Goal: Task Accomplishment & Management: Manage account settings

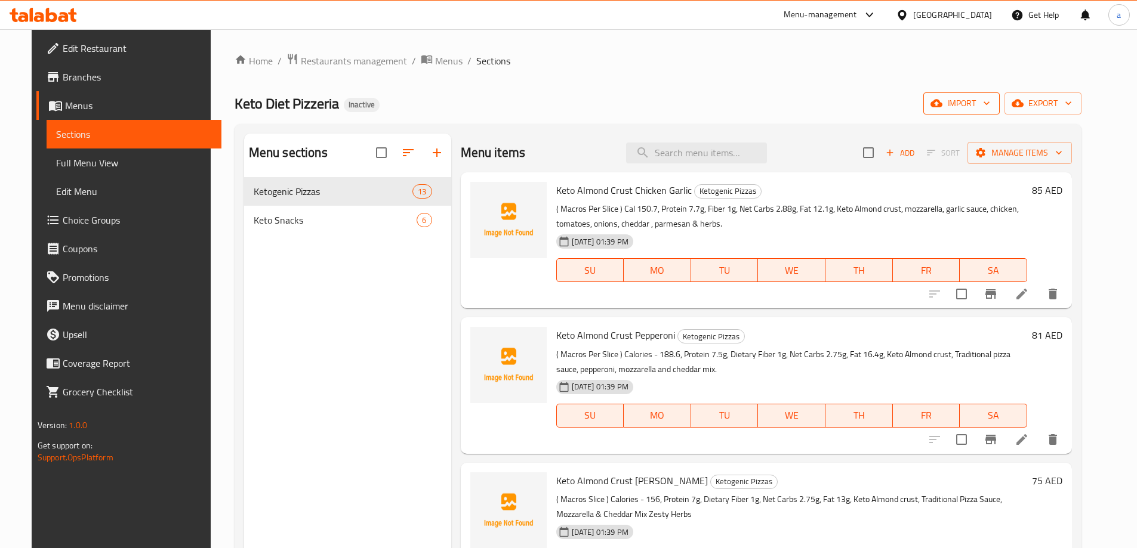
click at [990, 102] on span "import" at bounding box center [961, 103] width 57 height 15
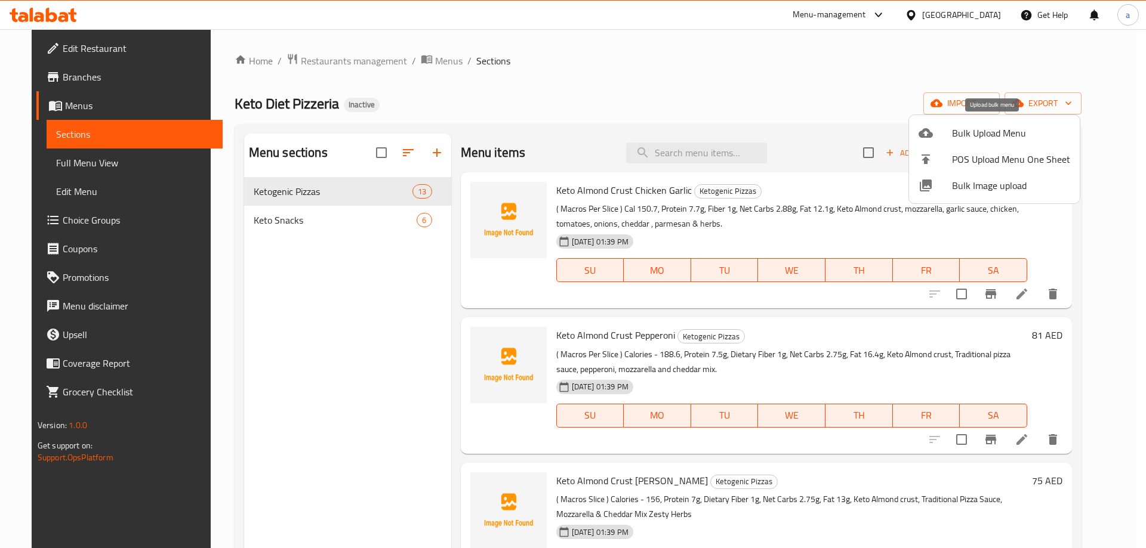
click at [963, 131] on span "Bulk Upload Menu" at bounding box center [1011, 133] width 118 height 14
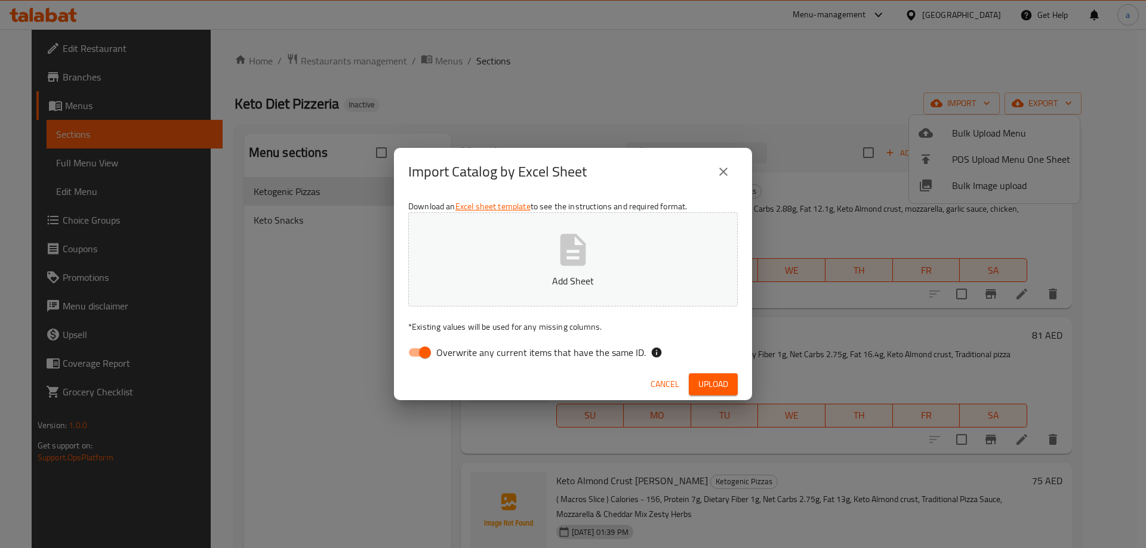
click at [423, 358] on input "Overwrite any current items that have the same ID." at bounding box center [425, 352] width 68 height 23
checkbox input "false"
click at [508, 279] on p "Add Sheet" at bounding box center [573, 281] width 292 height 14
click at [704, 381] on span "Upload" at bounding box center [713, 384] width 30 height 15
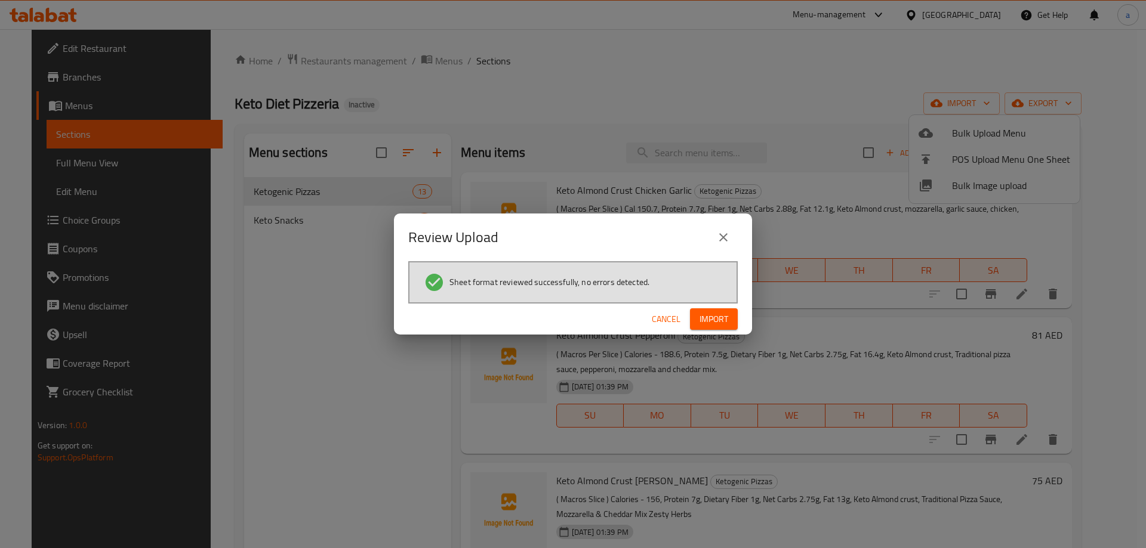
click at [711, 316] on span "Import" at bounding box center [713, 319] width 29 height 15
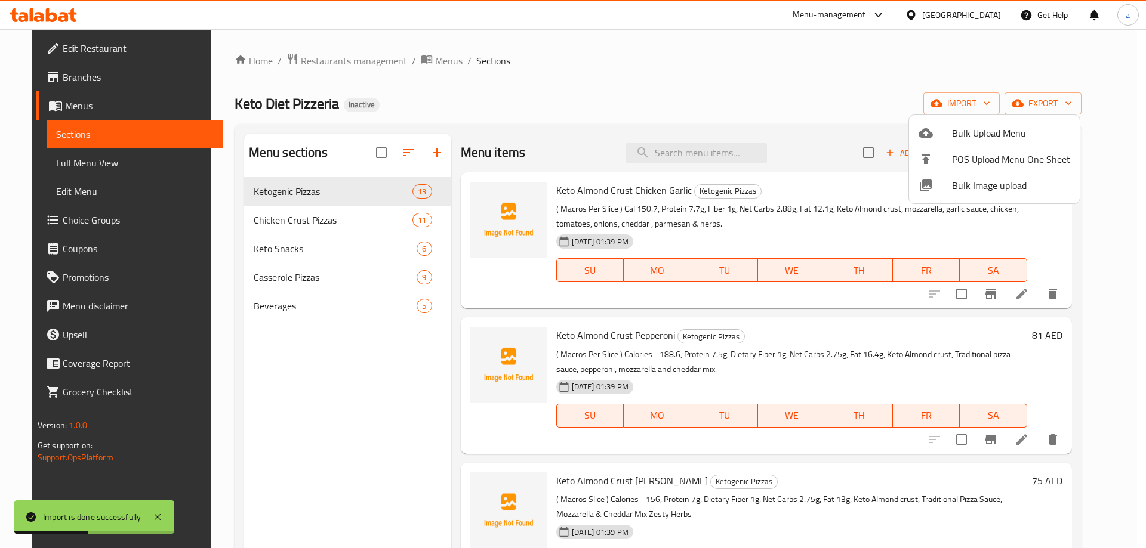
click at [66, 167] on div at bounding box center [573, 274] width 1146 height 548
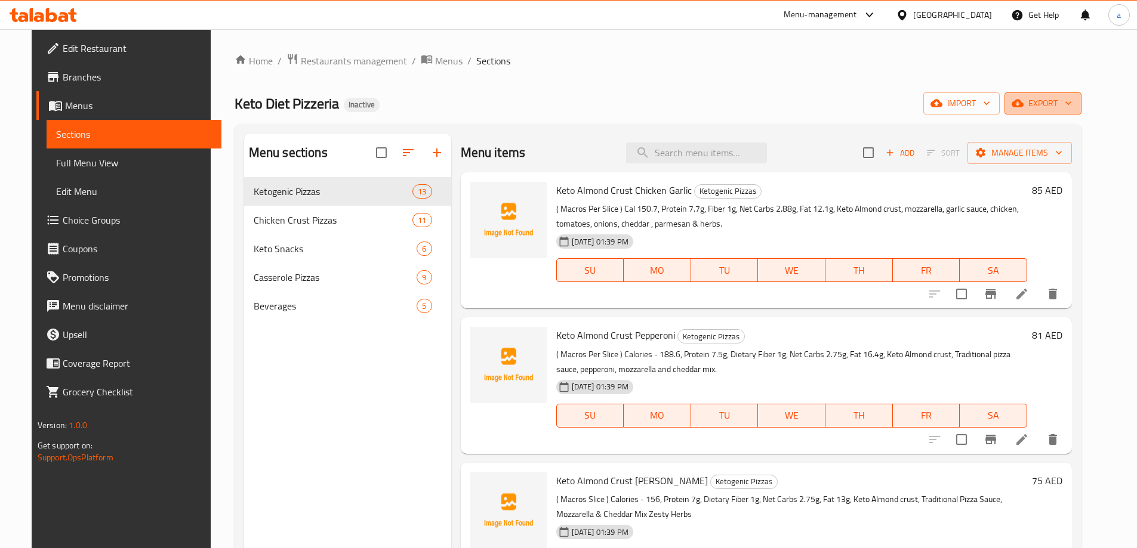
click at [1062, 101] on span "export" at bounding box center [1043, 103] width 58 height 15
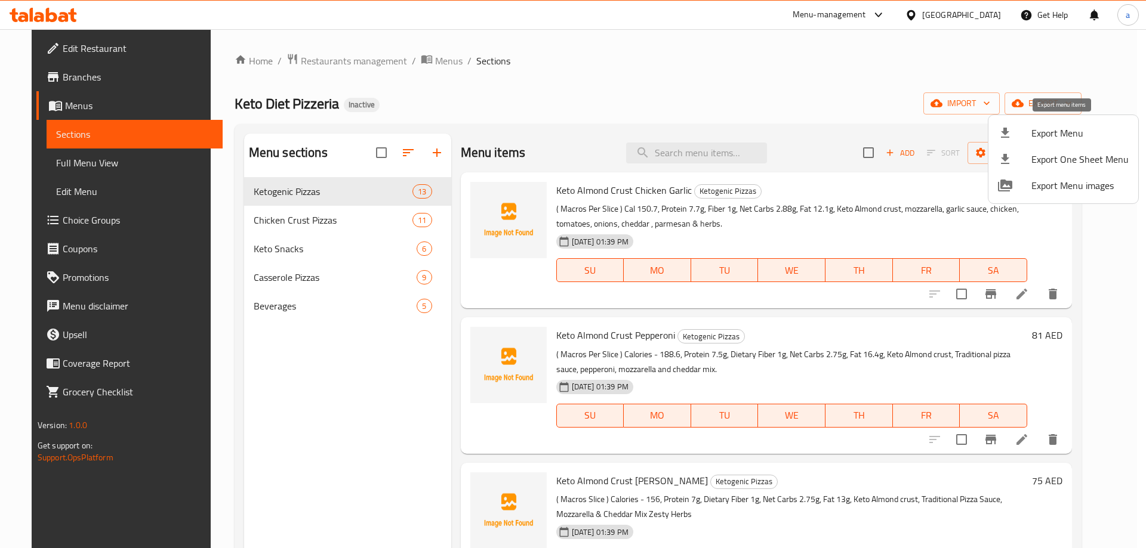
click at [1044, 133] on span "Export Menu" at bounding box center [1079, 133] width 97 height 14
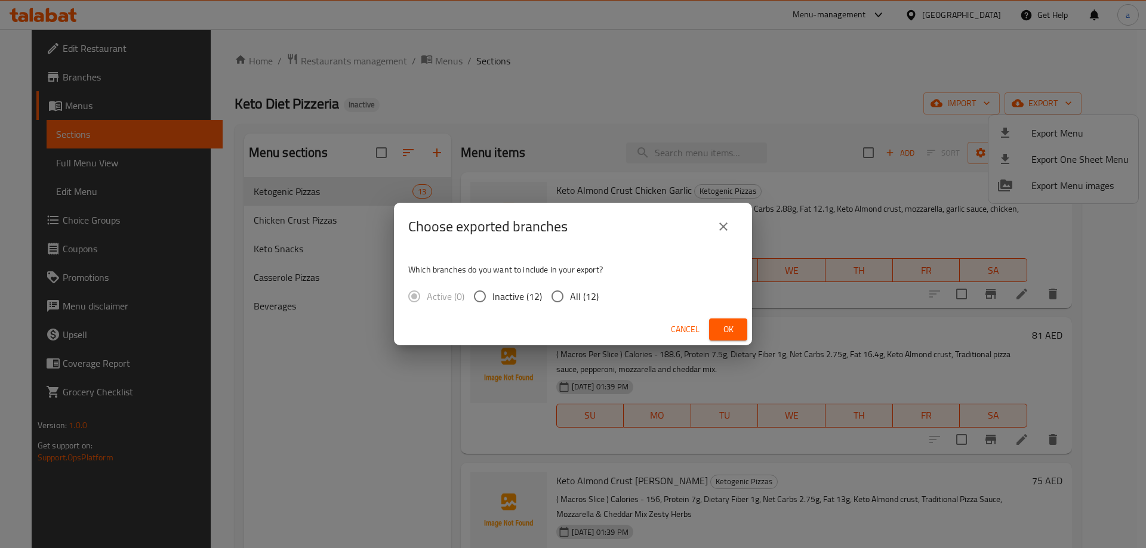
click at [573, 296] on span "All (12)" at bounding box center [584, 296] width 29 height 14
click at [570, 296] on input "All (12)" at bounding box center [557, 296] width 25 height 25
radio input "true"
click at [723, 329] on span "Ok" at bounding box center [728, 329] width 19 height 15
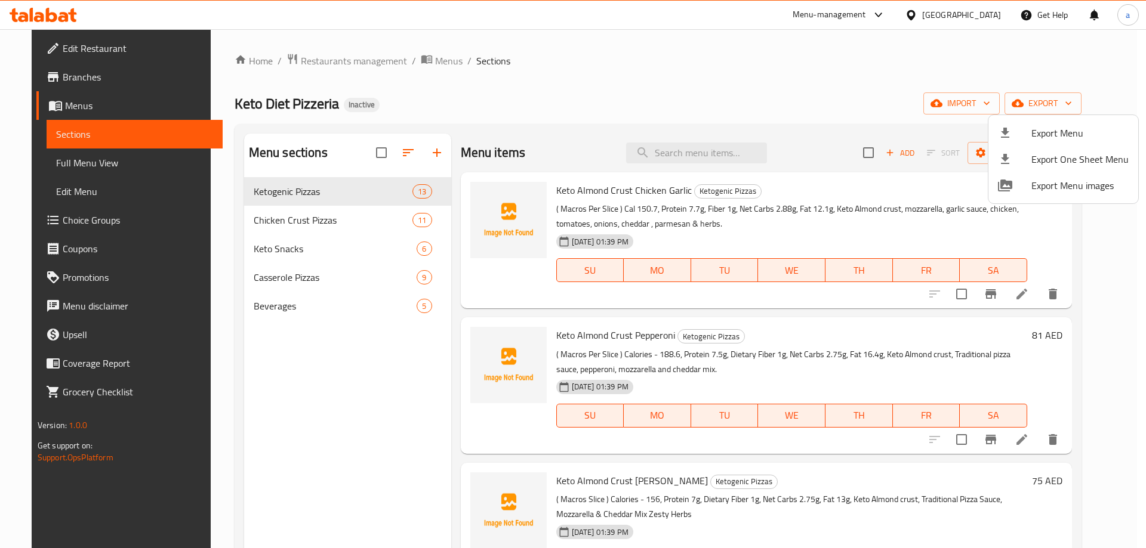
click at [81, 170] on div at bounding box center [573, 274] width 1146 height 548
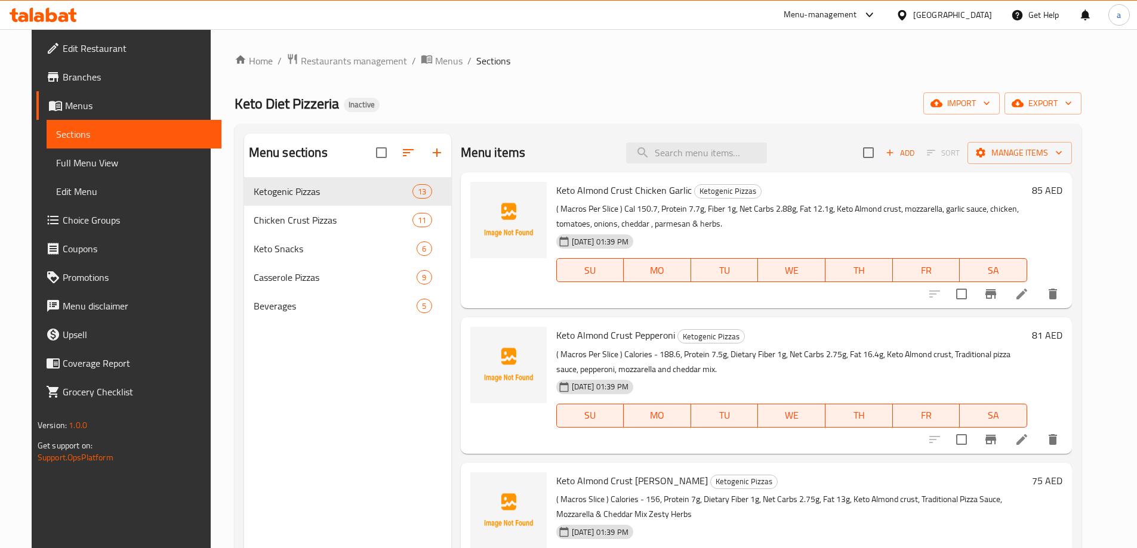
click at [81, 170] on span "Full Menu View" at bounding box center [134, 163] width 156 height 14
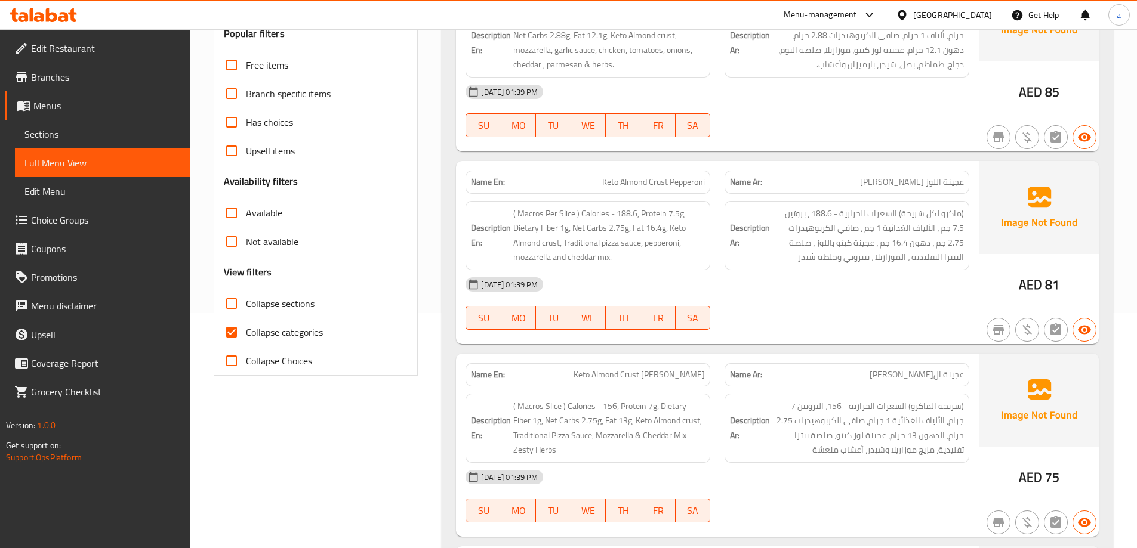
scroll to position [298, 0]
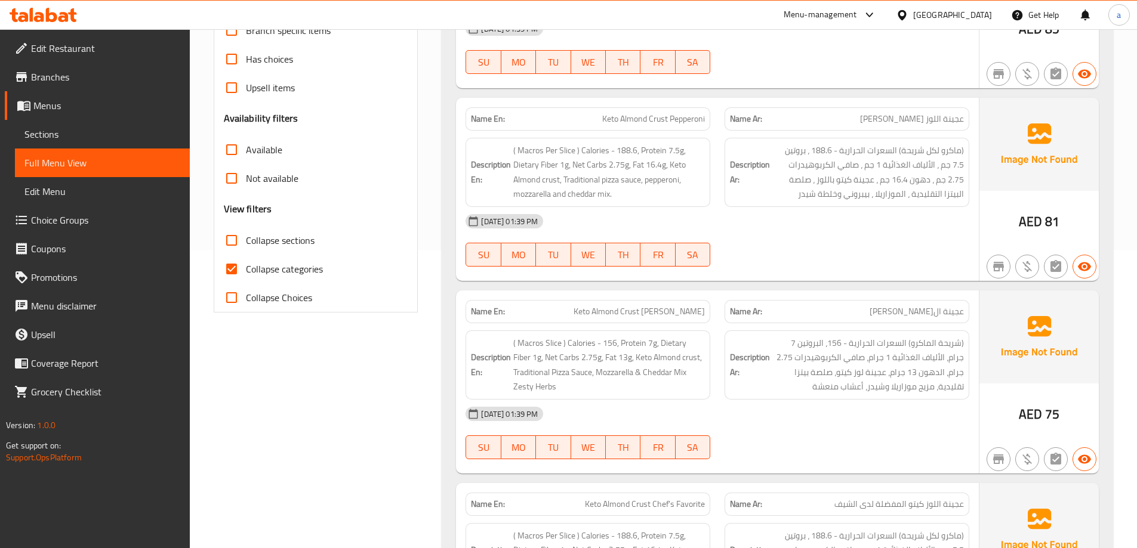
click at [244, 241] on input "Collapse sections" at bounding box center [231, 240] width 29 height 29
checkbox input "true"
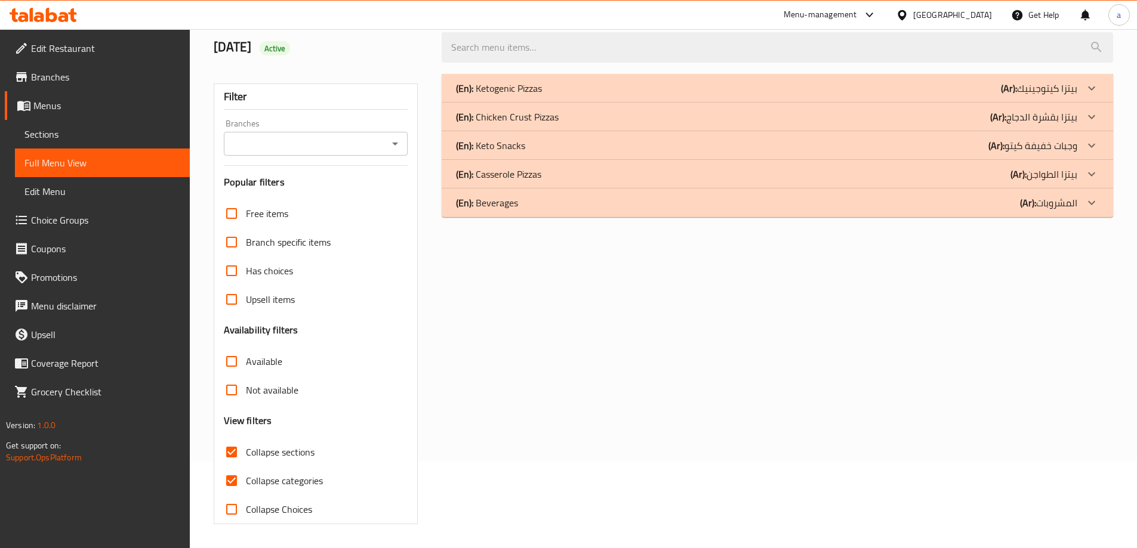
click at [233, 269] on div "Free items Branch specific items Has choices Upsell items Availability filters …" at bounding box center [316, 361] width 184 height 325
click at [488, 209] on p "(En): Beverages" at bounding box center [487, 203] width 62 height 14
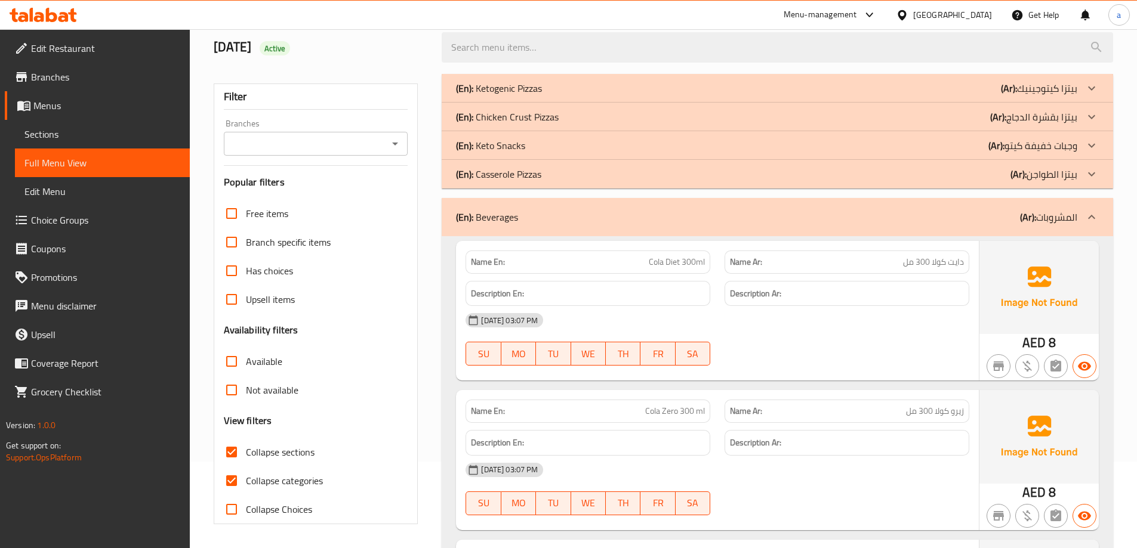
click at [486, 180] on p "(En): Casserole Pizzas" at bounding box center [498, 174] width 85 height 14
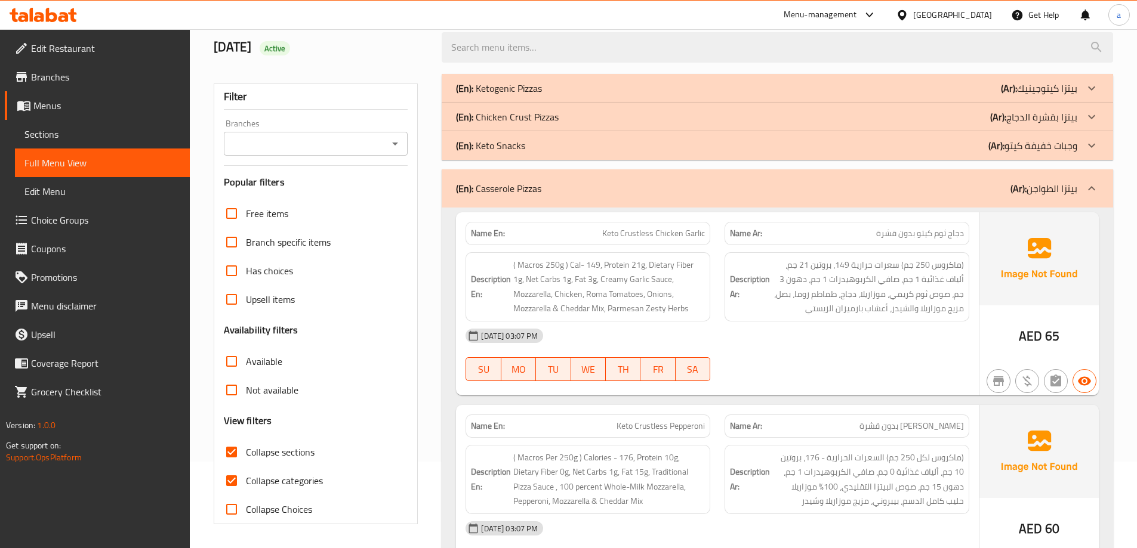
click at [486, 121] on p "(En): Chicken Crust Pizzas" at bounding box center [507, 117] width 103 height 14
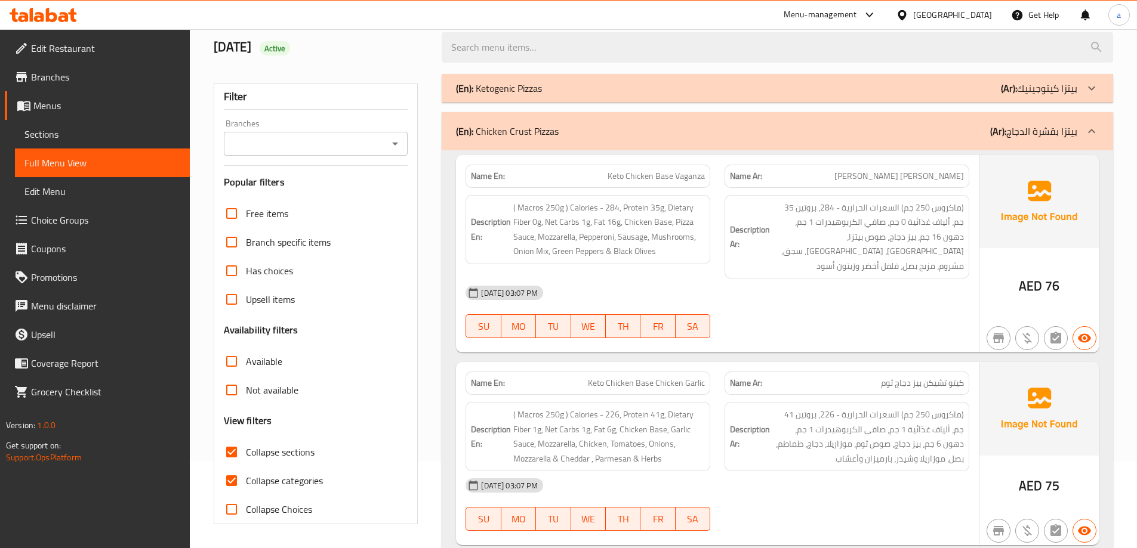
click at [229, 473] on input "Collapse categories" at bounding box center [231, 481] width 29 height 29
checkbox input "false"
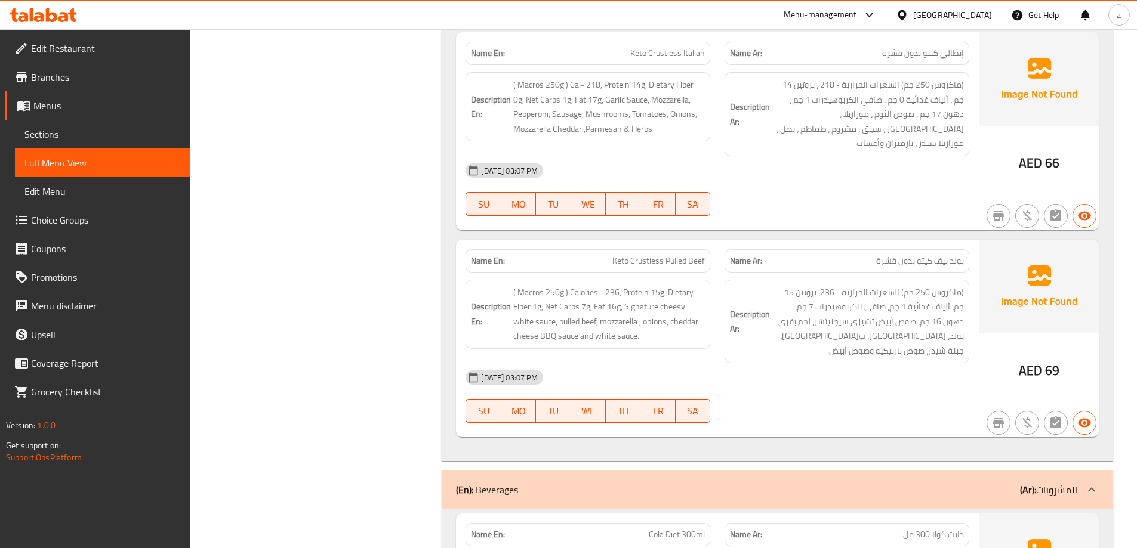
scroll to position [3892, 0]
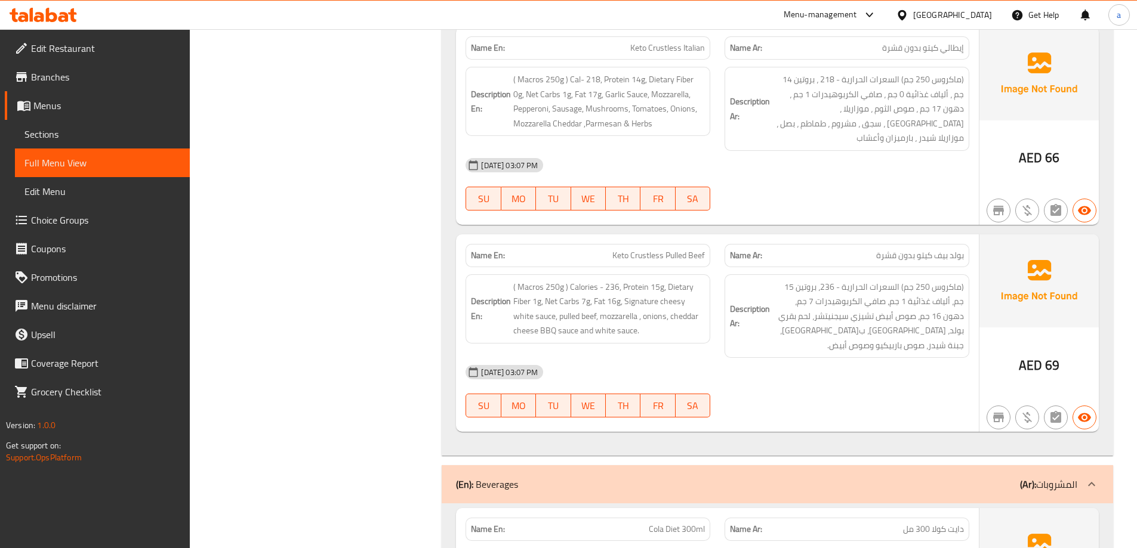
click at [61, 128] on span "Sections" at bounding box center [102, 134] width 156 height 14
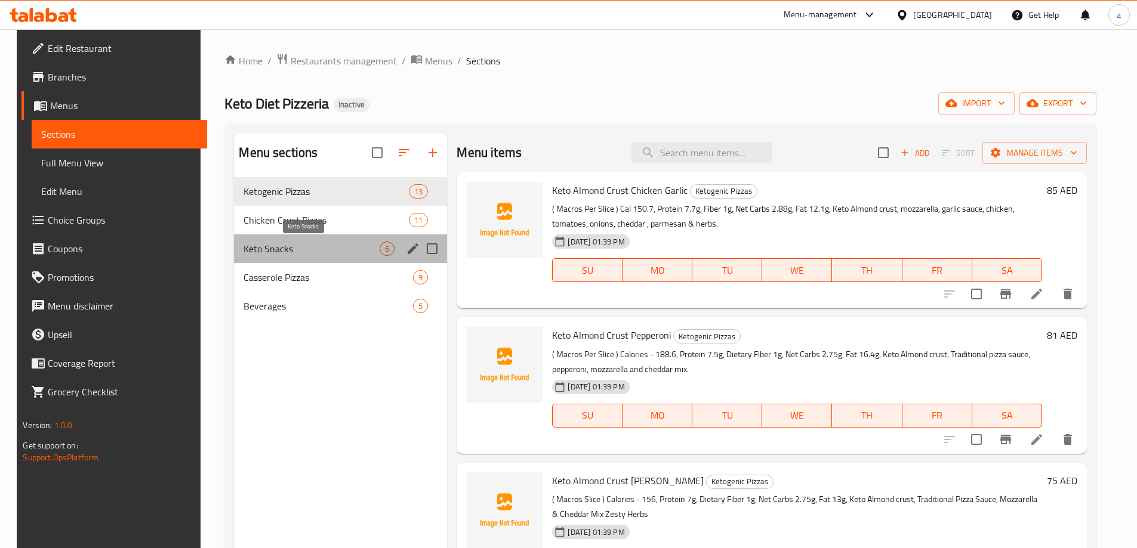
click at [335, 243] on span "Keto Snacks" at bounding box center [311, 249] width 136 height 14
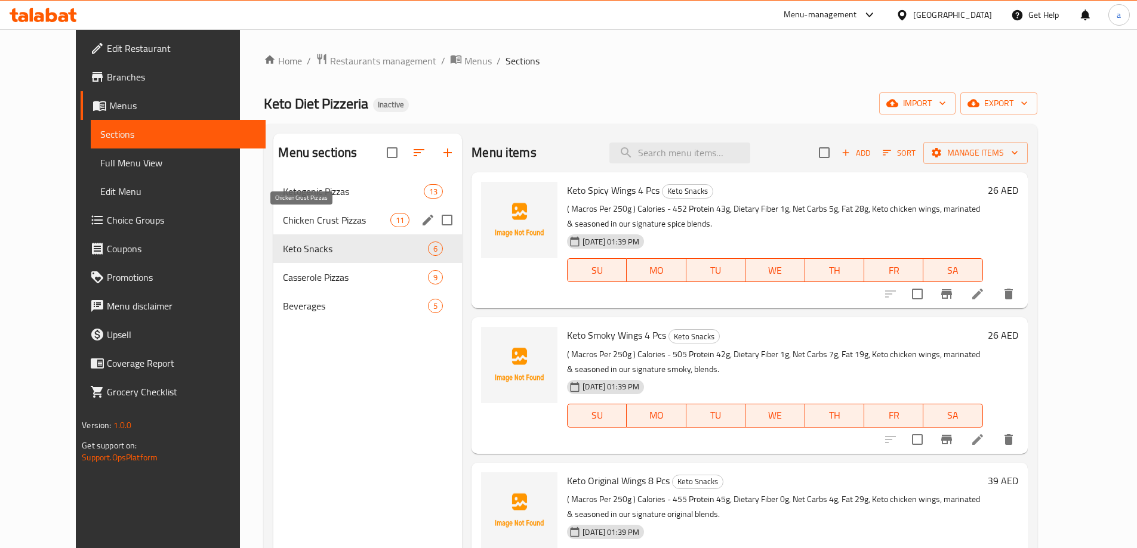
click at [328, 216] on span "Chicken Crust Pizzas" at bounding box center [336, 220] width 107 height 14
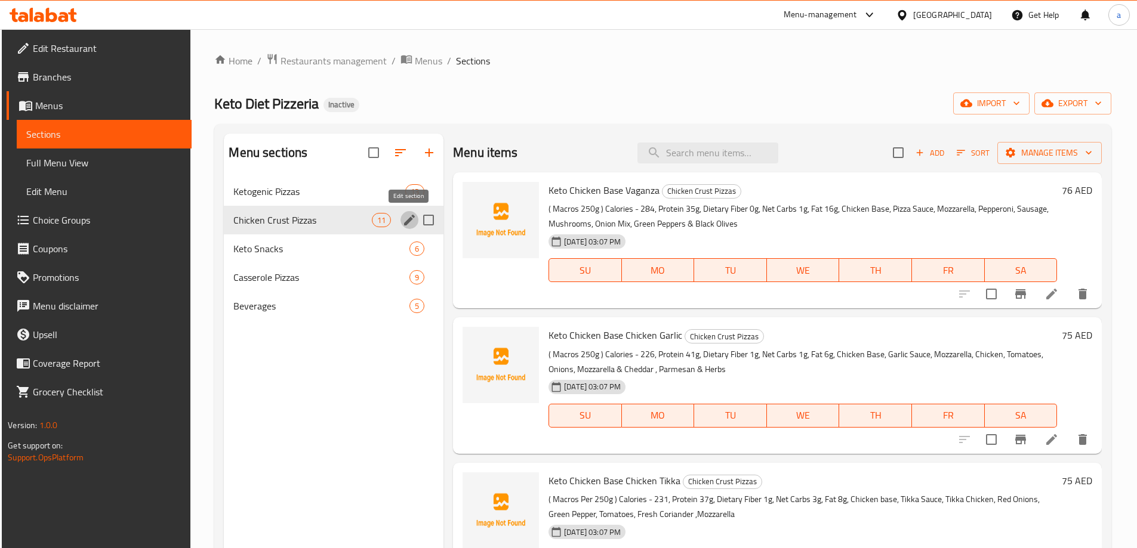
click at [414, 219] on icon "edit" at bounding box center [409, 220] width 14 height 14
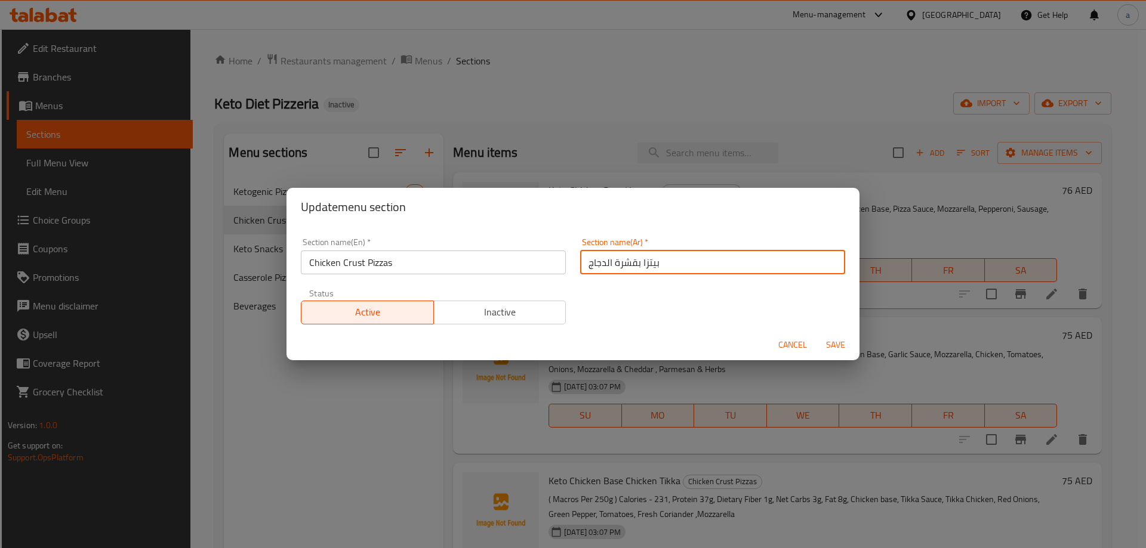
drag, startPoint x: 634, startPoint y: 266, endPoint x: 398, endPoint y: 260, distance: 235.8
click at [398, 260] on div "Section name(En)   * Chicken Crust Pizzas Section name(En) * Section name(Ar)  …" at bounding box center [573, 281] width 559 height 101
drag, startPoint x: 636, startPoint y: 266, endPoint x: 501, endPoint y: 276, distance: 134.6
click at [501, 276] on div "Section name(En)   * Chicken Crust Pizzas Section name(En) * Section name(Ar)  …" at bounding box center [573, 281] width 559 height 101
type input "بيتزا تشيكن كراست"
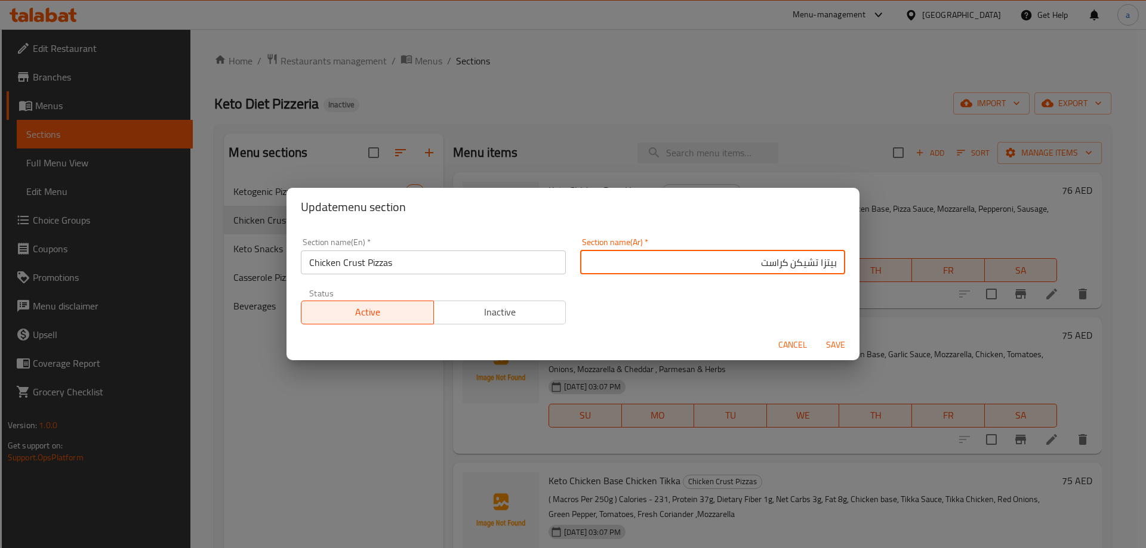
click at [832, 346] on span "Save" at bounding box center [835, 345] width 29 height 15
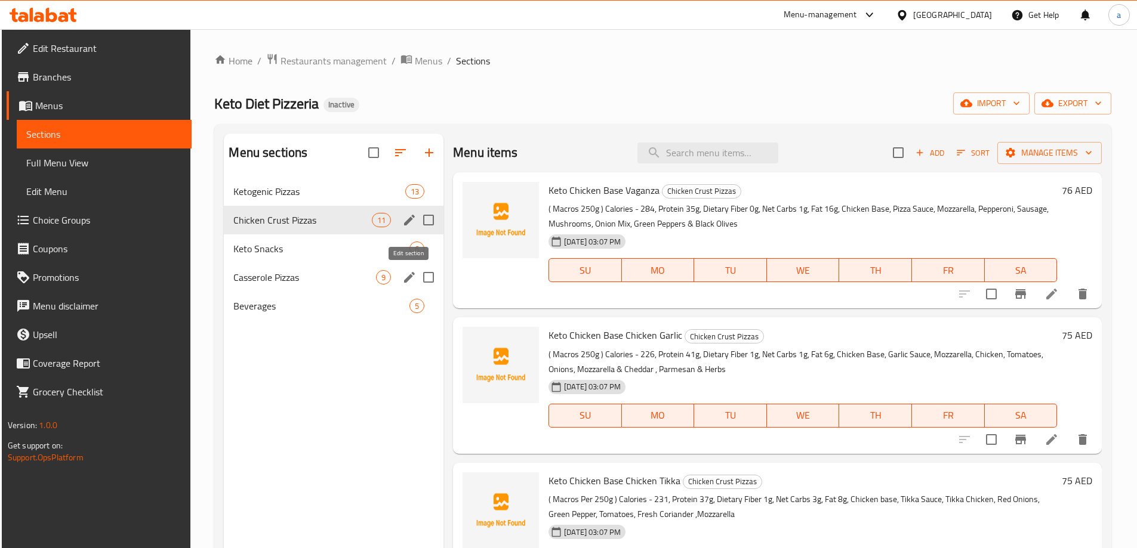
click at [411, 285] on button "edit" at bounding box center [409, 278] width 18 height 18
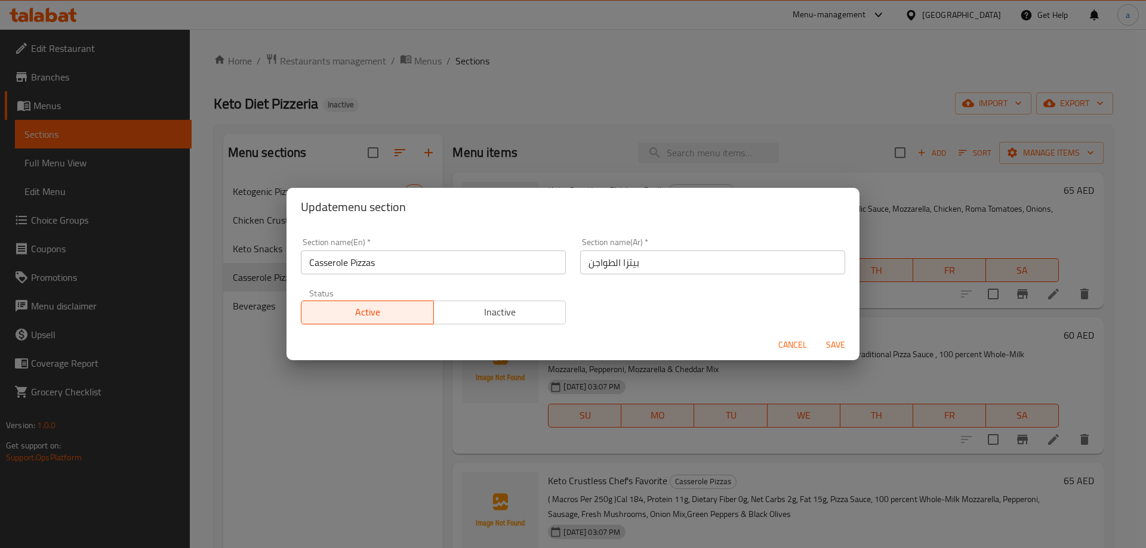
click at [611, 267] on input "بيتزا الطواجن" at bounding box center [712, 263] width 265 height 24
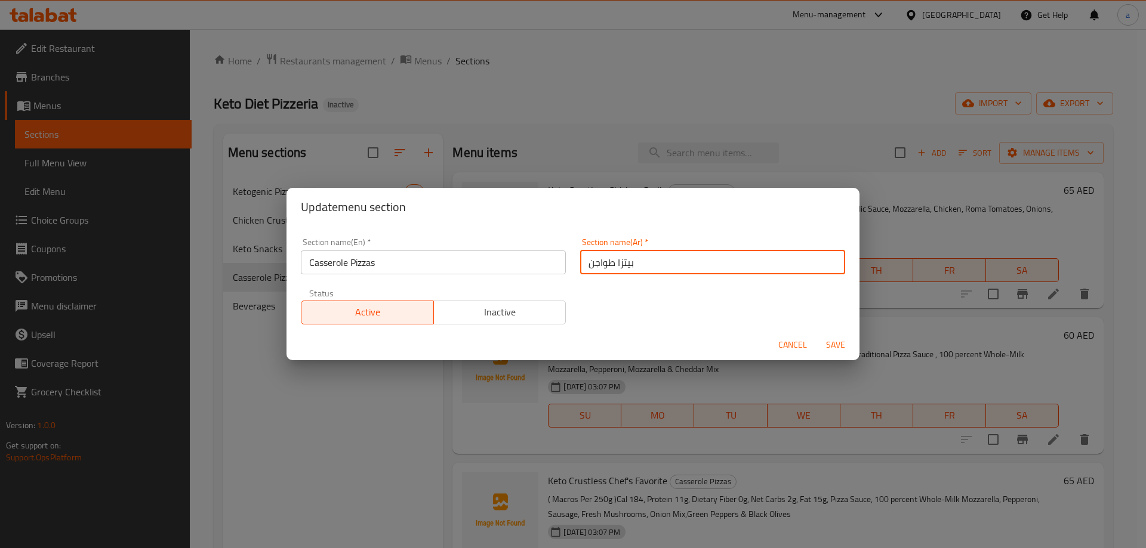
type input "بيتزا طواجن"
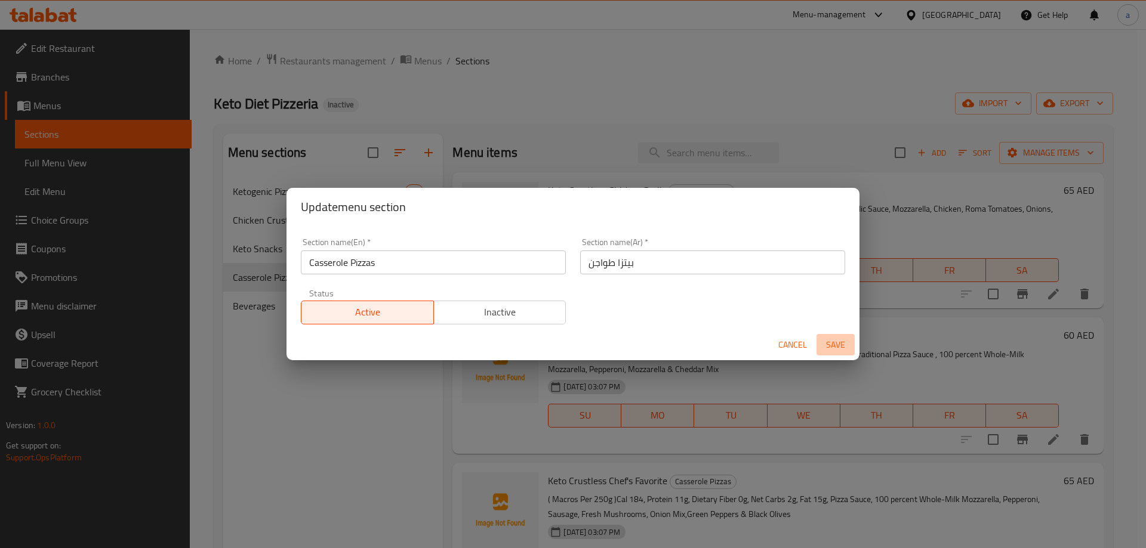
click at [847, 347] on span "Save" at bounding box center [835, 345] width 29 height 15
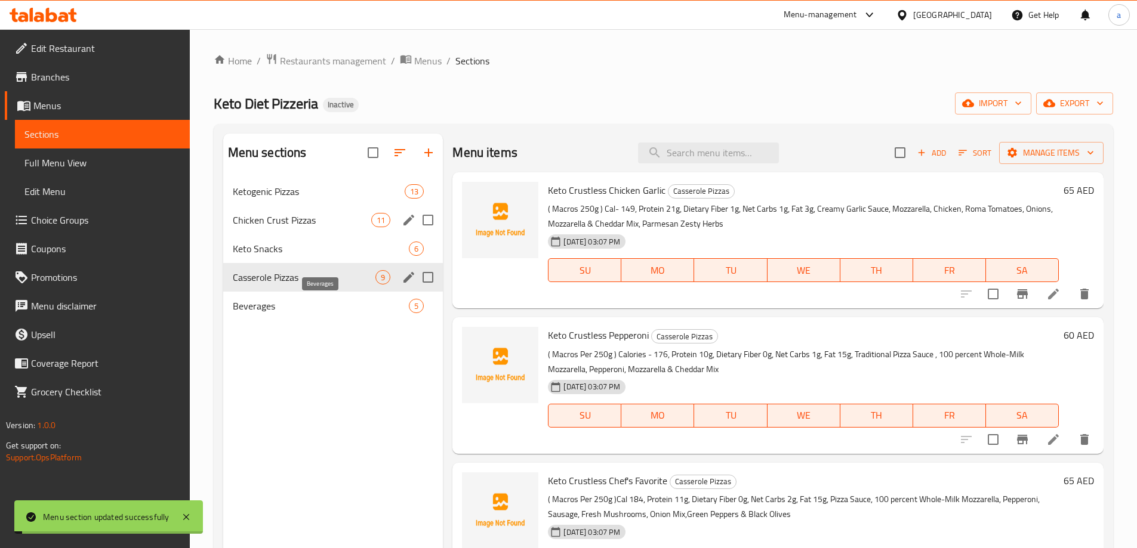
click at [275, 307] on span "Beverages" at bounding box center [321, 306] width 177 height 14
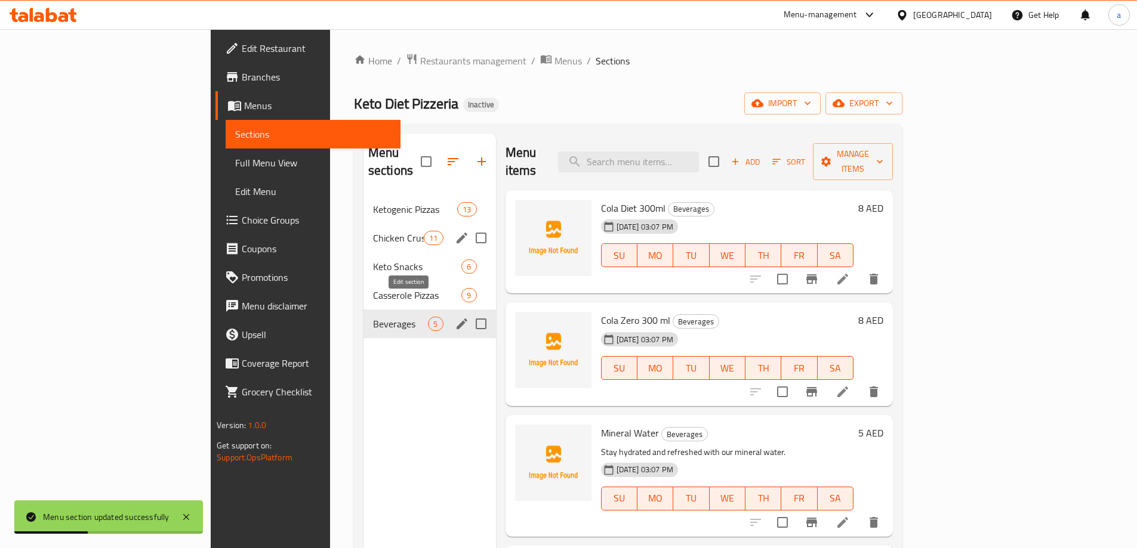
click at [457, 319] on icon "edit" at bounding box center [462, 324] width 11 height 11
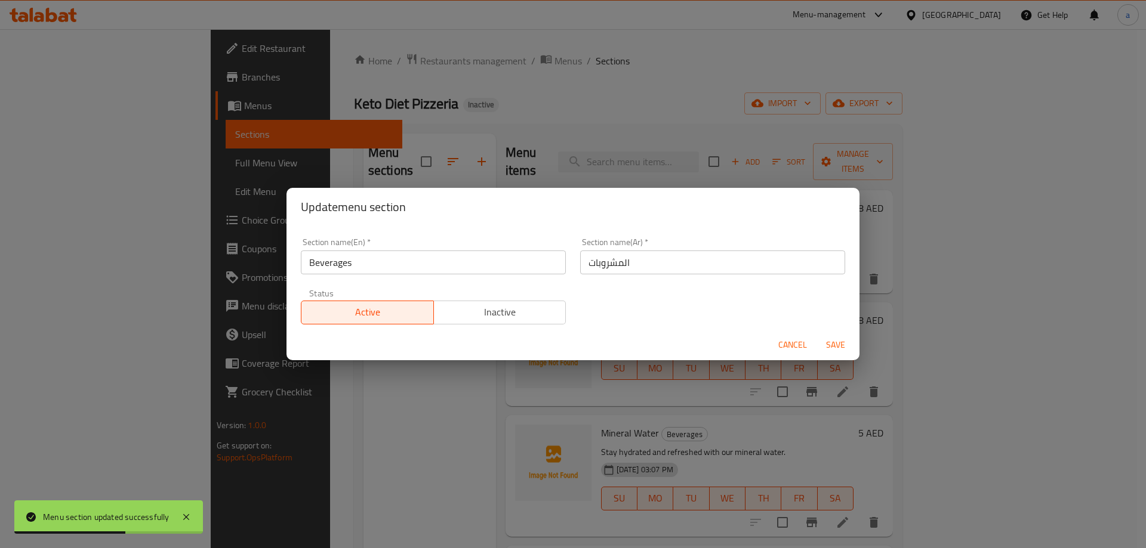
click at [835, 344] on span "Save" at bounding box center [835, 345] width 29 height 15
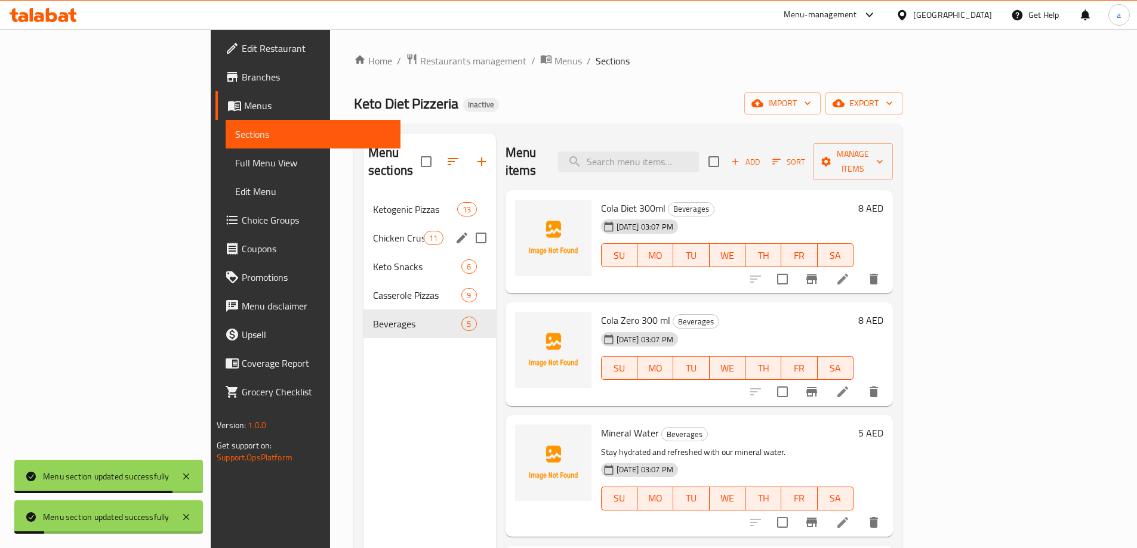
click at [235, 165] on span "Full Menu View" at bounding box center [313, 163] width 156 height 14
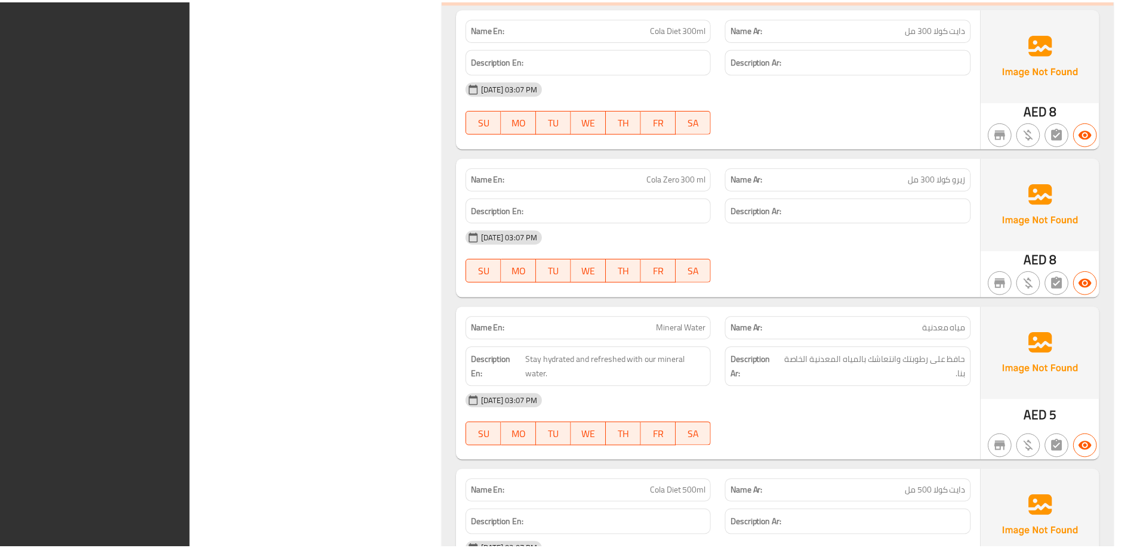
scroll to position [8298, 0]
